Goal: Information Seeking & Learning: Learn about a topic

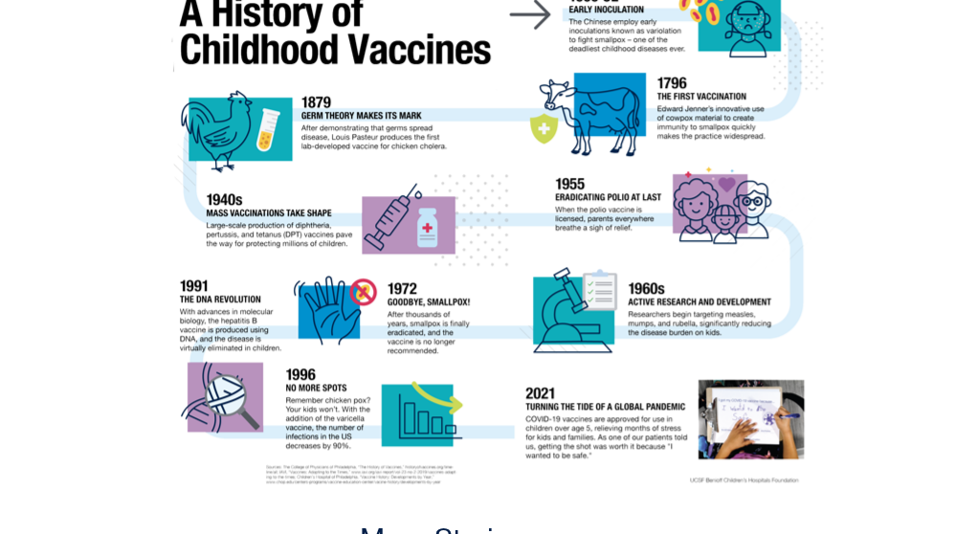
scroll to position [480, 0]
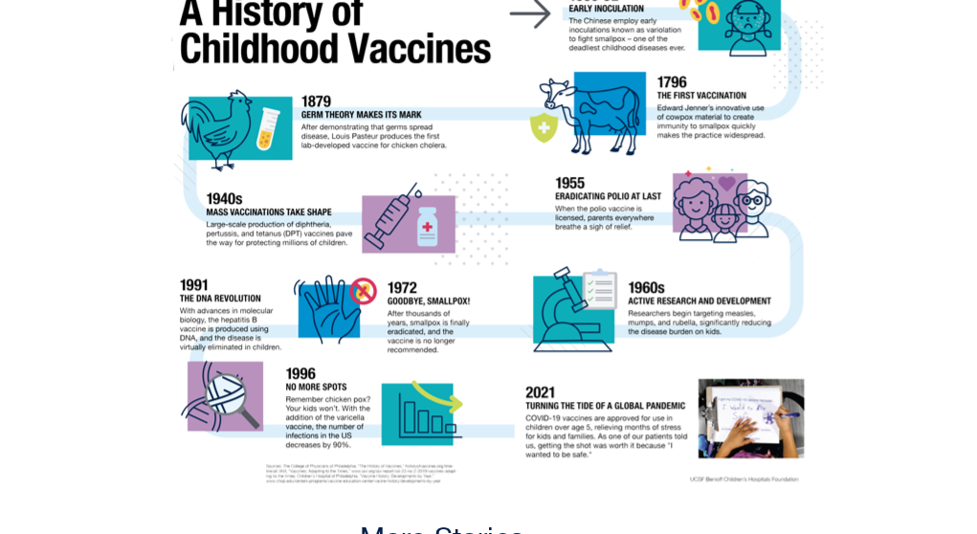
click at [802, 457] on img at bounding box center [489, 226] width 670 height 546
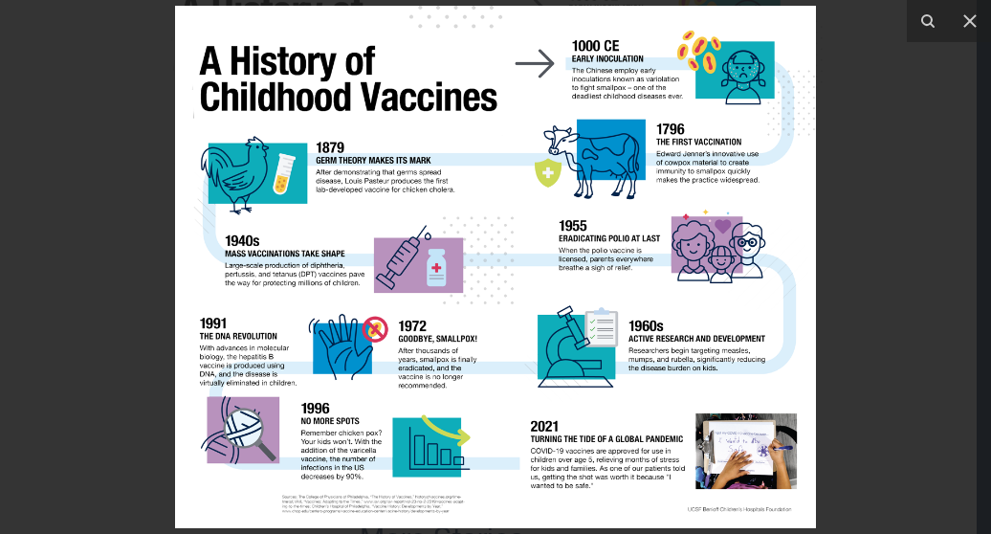
click at [816, 514] on div at bounding box center [495, 267] width 991 height 534
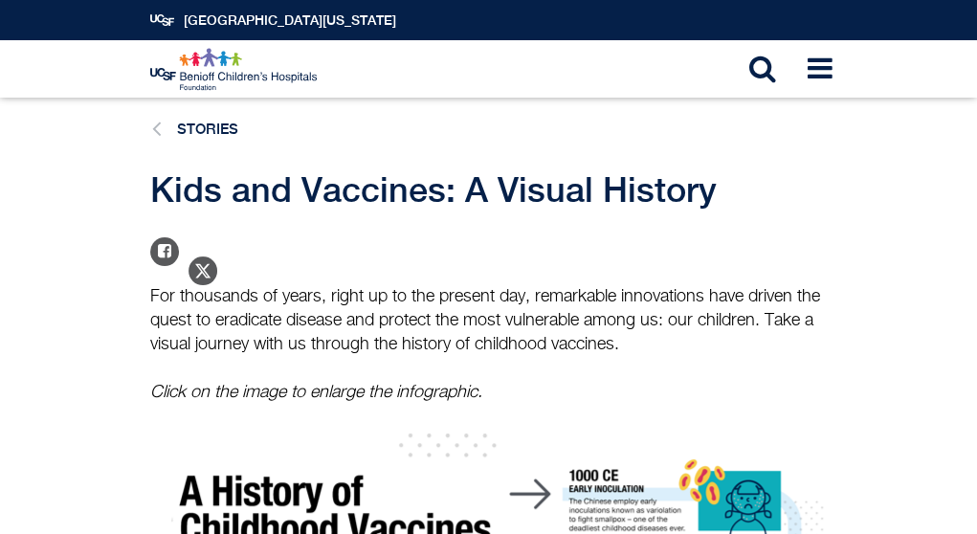
click at [429, 85] on div "UCSF Benioff Children's Hospitals Foundation Main navigation Ways to Give Toggl…" at bounding box center [488, 68] width 711 height 57
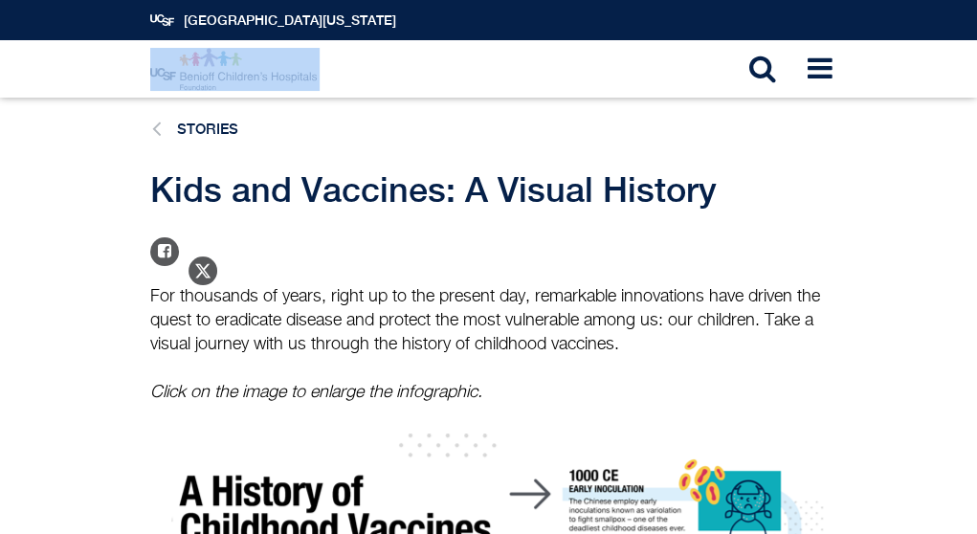
drag, startPoint x: 325, startPoint y: 69, endPoint x: 343, endPoint y: 95, distance: 31.1
click at [343, 95] on div "UCSF Benioff Children's Hospitals Foundation Main navigation Ways to Give Toggl…" at bounding box center [488, 68] width 711 height 57
copy link
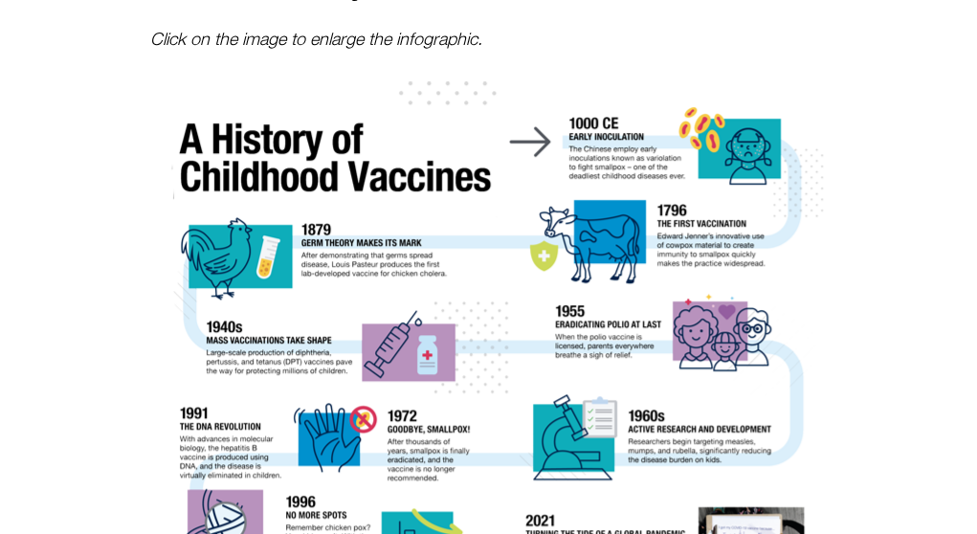
scroll to position [345, 0]
